Goal: Navigation & Orientation: Find specific page/section

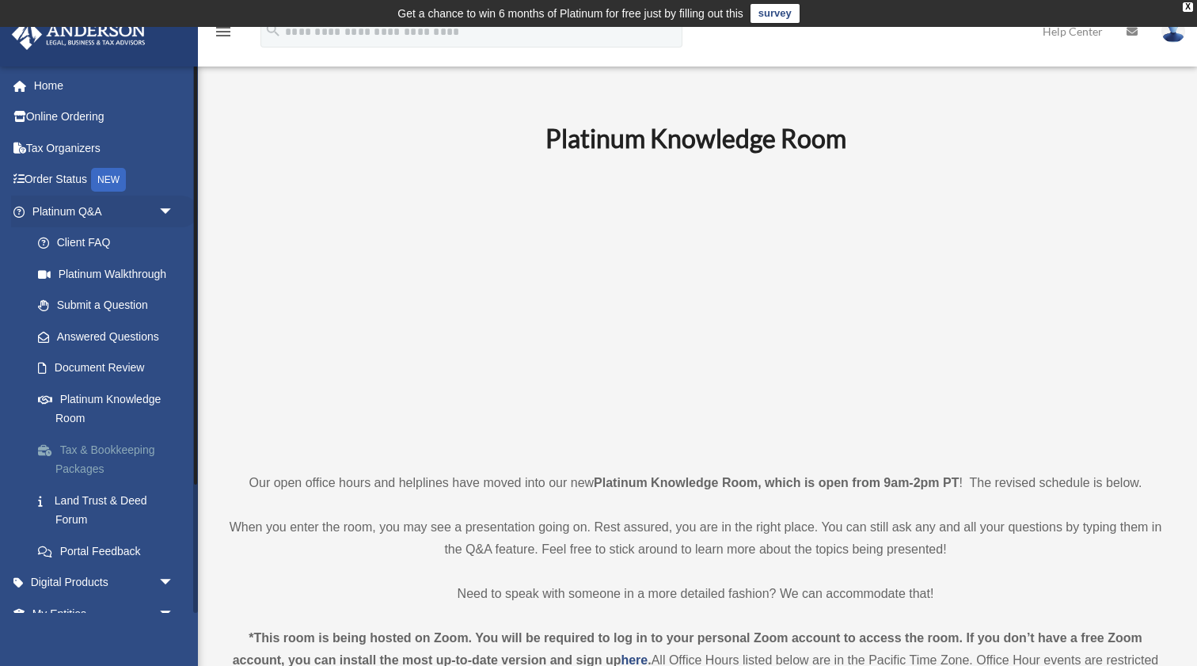
click at [142, 460] on link "Tax & Bookkeeping Packages" at bounding box center [110, 459] width 176 height 51
click at [142, 450] on link "Tax & Bookkeeping Packages" at bounding box center [110, 459] width 176 height 51
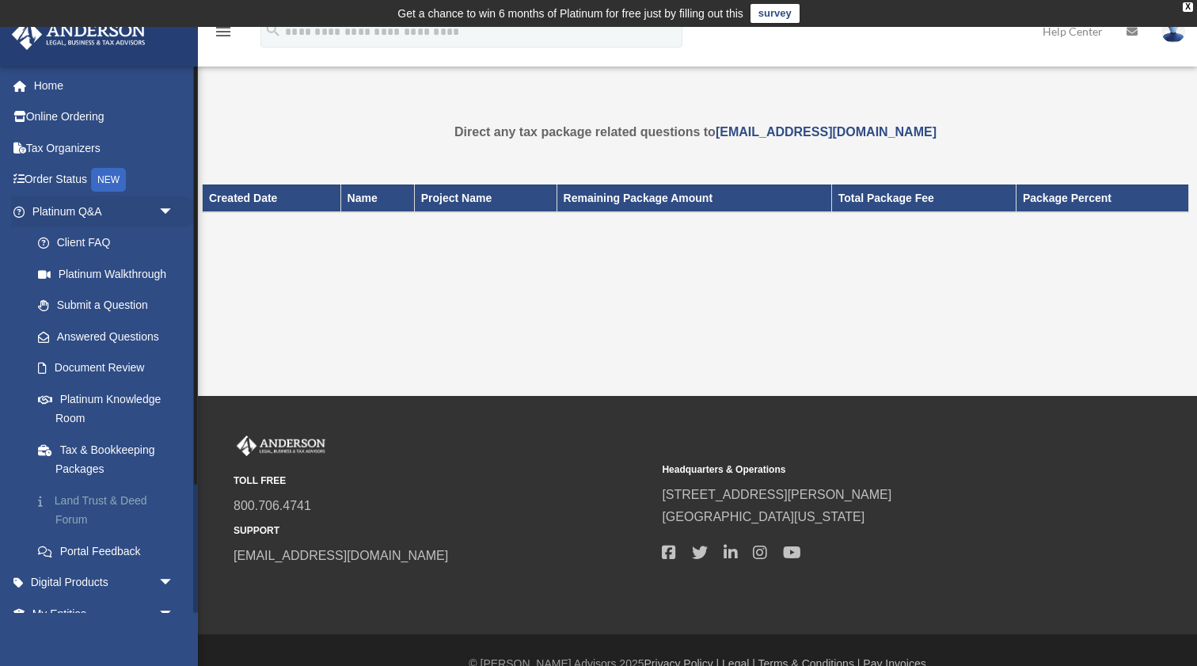
click at [111, 509] on link "Land Trust & Deed Forum" at bounding box center [110, 509] width 176 height 51
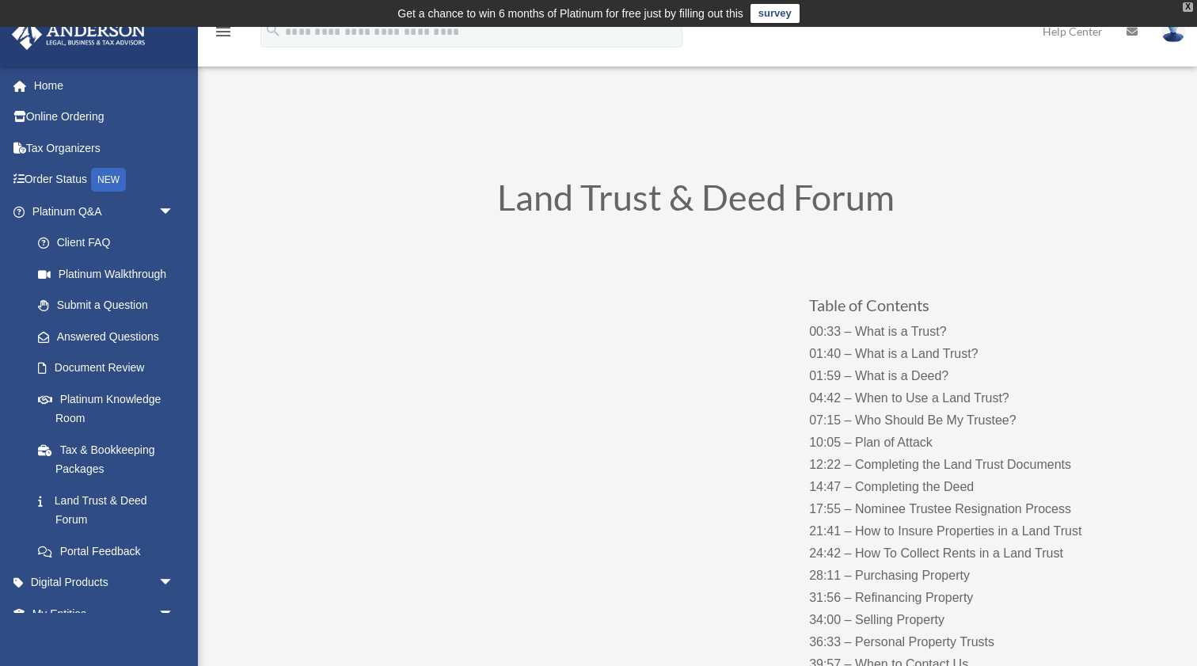
click at [1186, 6] on div "X" at bounding box center [1188, 6] width 10 height 9
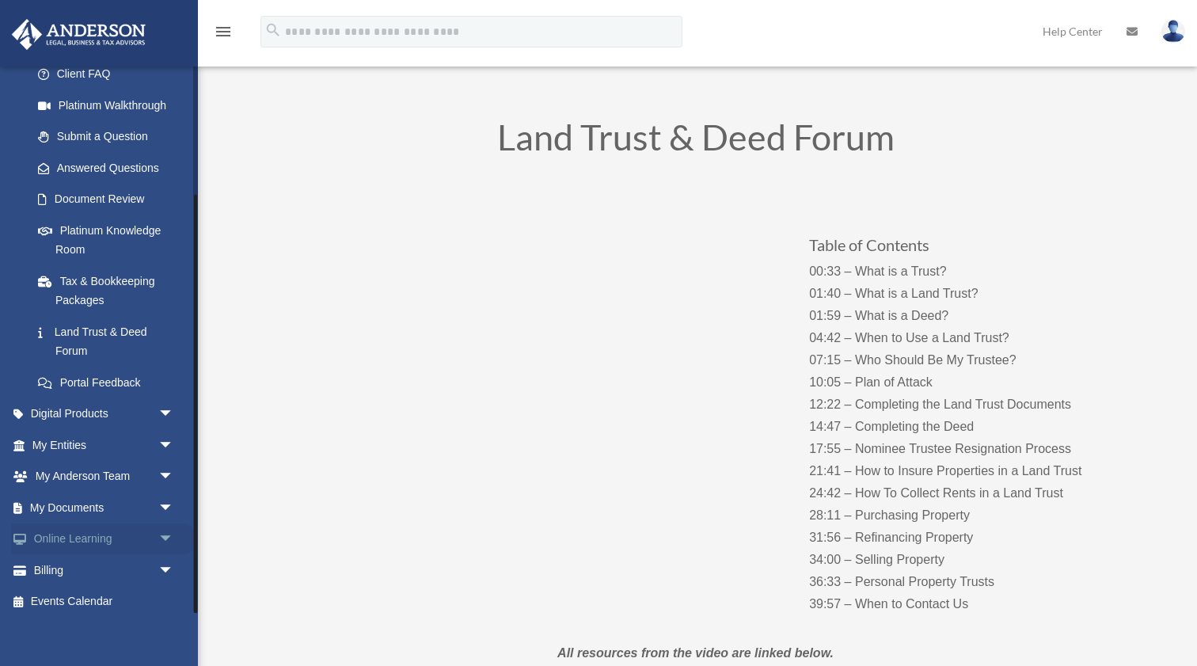
scroll to position [167, 0]
click at [86, 565] on link "Billing arrow_drop_down" at bounding box center [104, 572] width 187 height 32
click at [168, 561] on span "arrow_drop_down" at bounding box center [174, 572] width 32 height 32
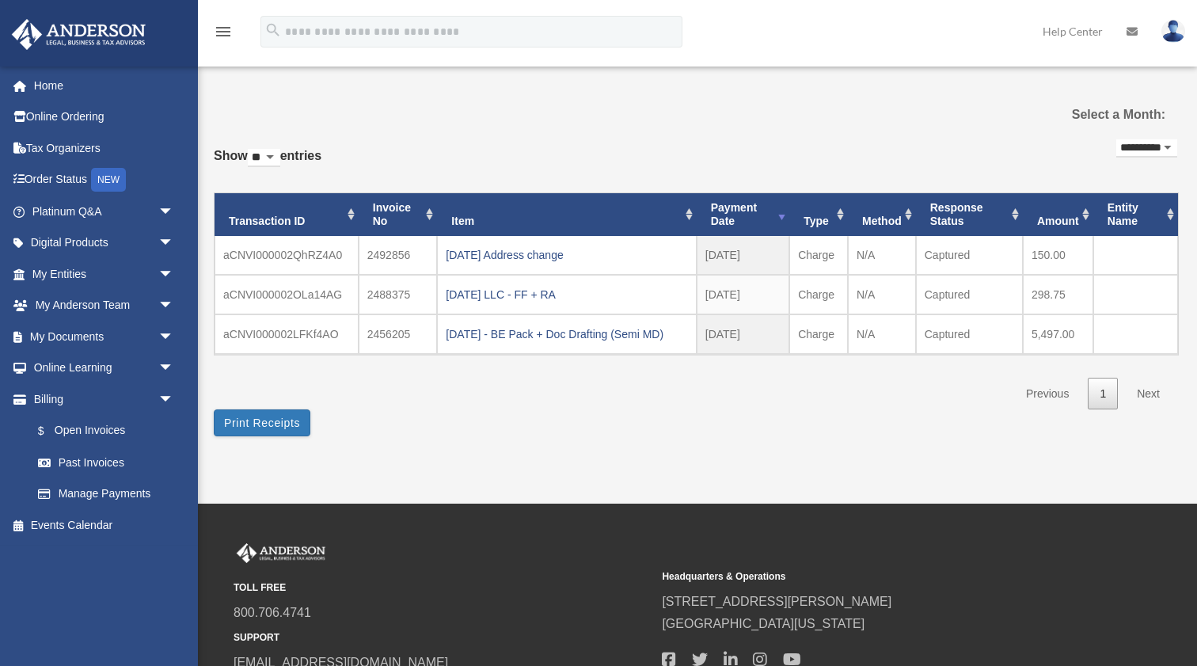
click at [272, 156] on select "** ** ** ***" at bounding box center [264, 158] width 32 height 18
select select "***"
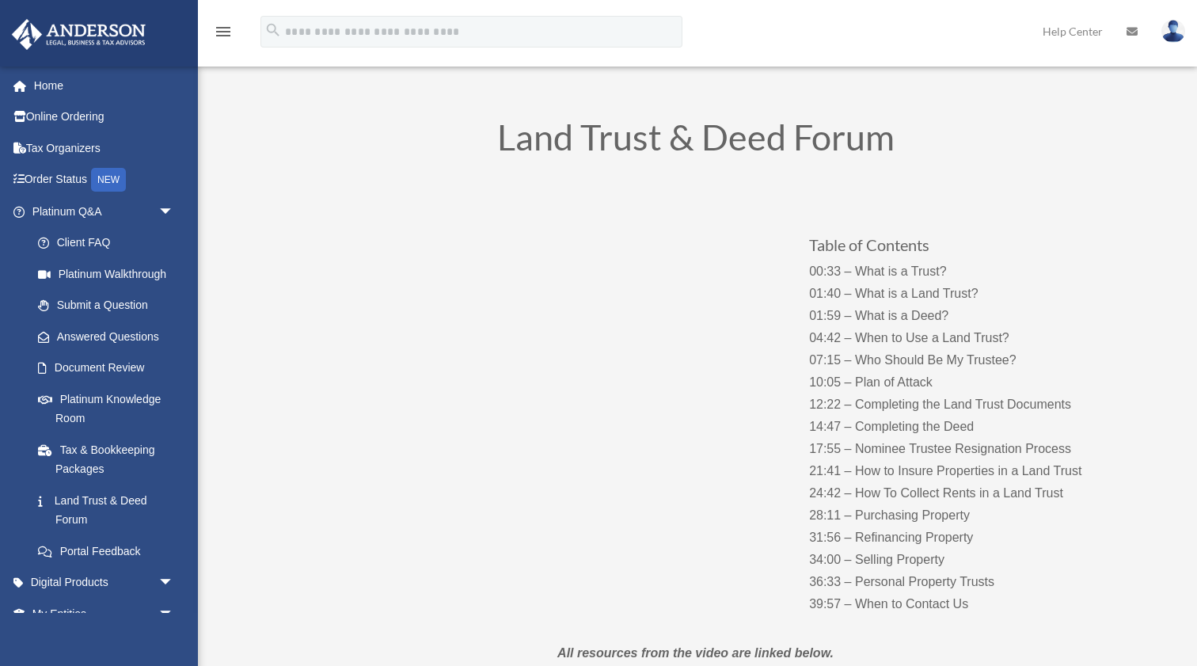
scroll to position [33, 0]
click at [47, 80] on link "Home" at bounding box center [104, 86] width 187 height 32
